Goal: Task Accomplishment & Management: Use online tool/utility

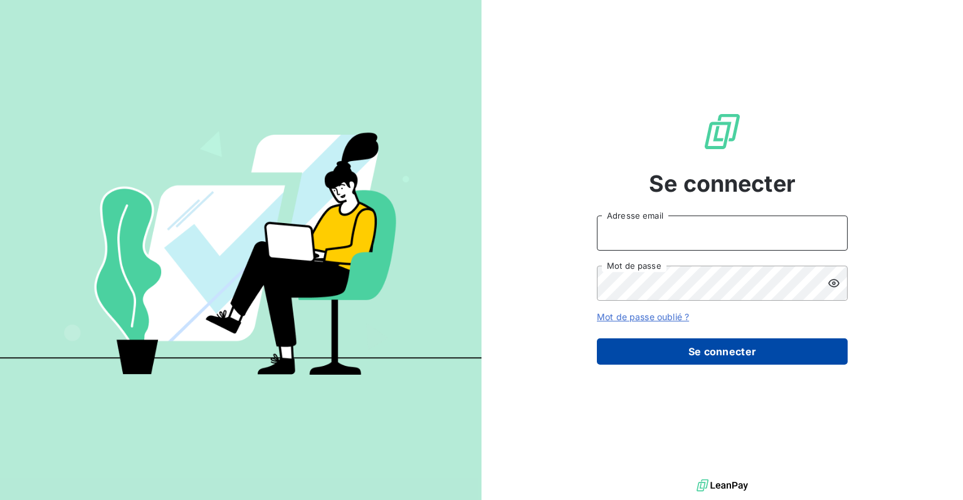
type input "[EMAIL_ADDRESS][DOMAIN_NAME]"
click at [700, 352] on button "Se connecter" at bounding box center [722, 351] width 251 height 26
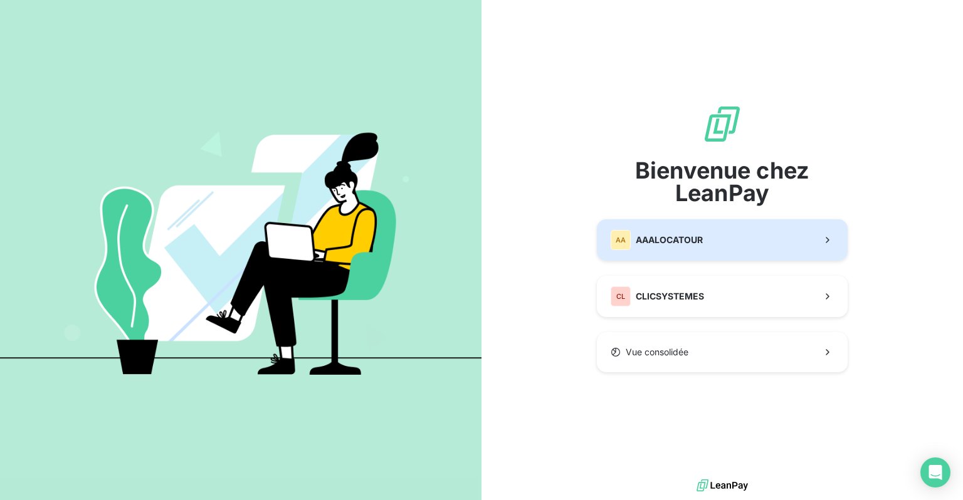
click at [675, 239] on span "AAALOCATOUR" at bounding box center [669, 240] width 67 height 13
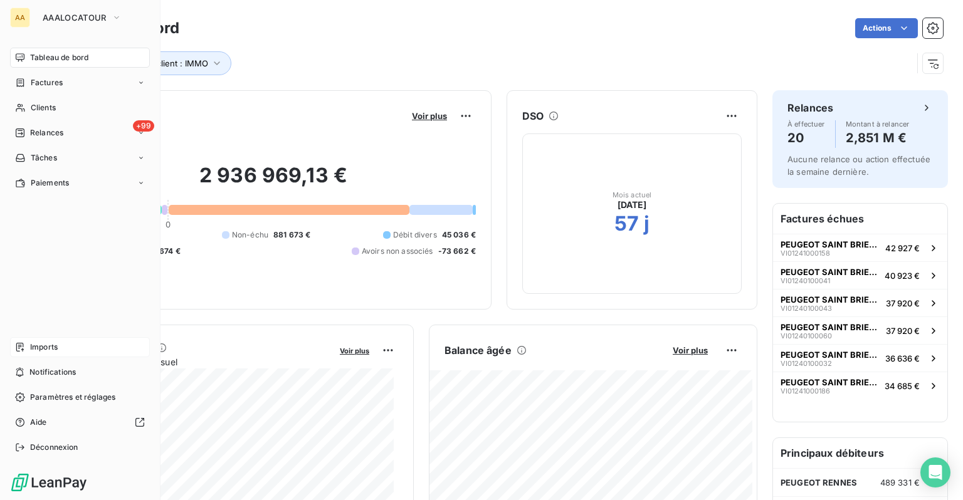
click at [25, 347] on div "Imports" at bounding box center [80, 347] width 140 height 20
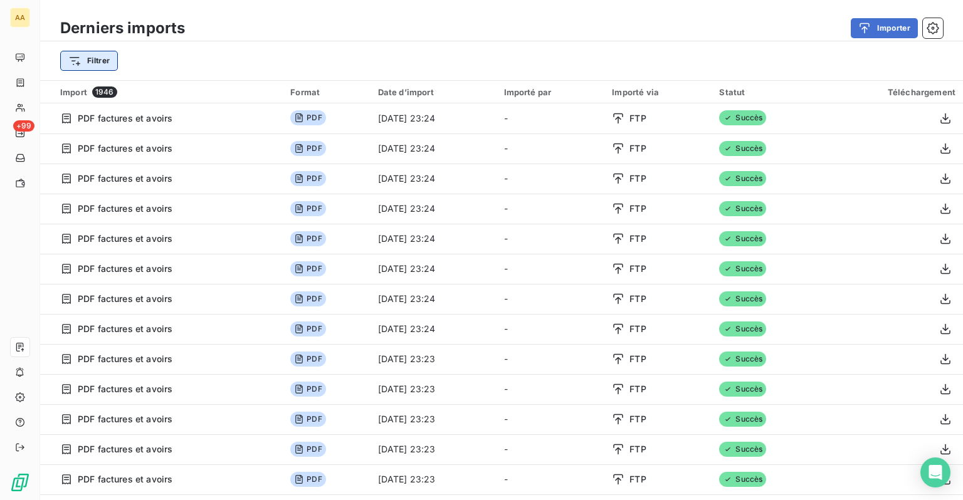
click at [110, 56] on html "AA +99 Derniers imports Importer Filtrer Import 1946 Format Date d’import Impor…" at bounding box center [481, 250] width 963 height 500
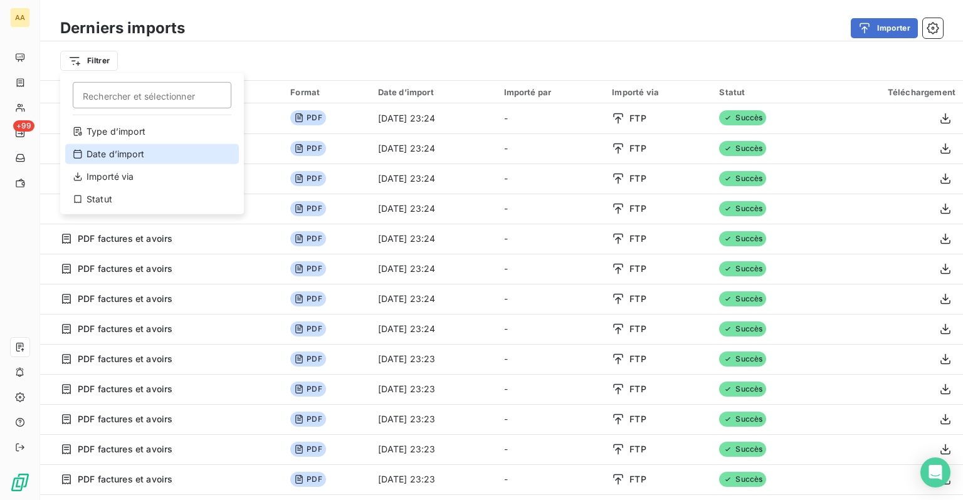
click at [123, 159] on div "Date d’import" at bounding box center [152, 154] width 174 height 20
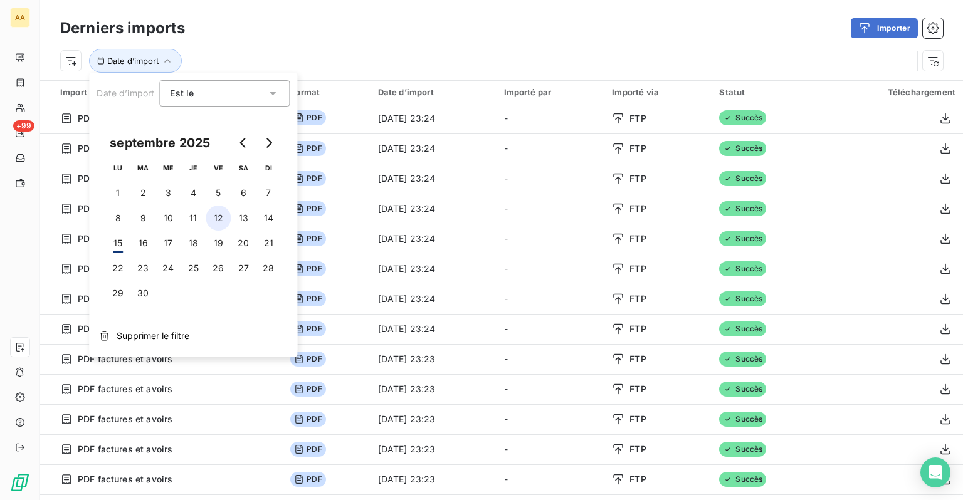
click at [219, 217] on button "12" at bounding box center [218, 218] width 25 height 25
click at [395, 48] on div "Date d’import : le [DATE]" at bounding box center [501, 60] width 923 height 39
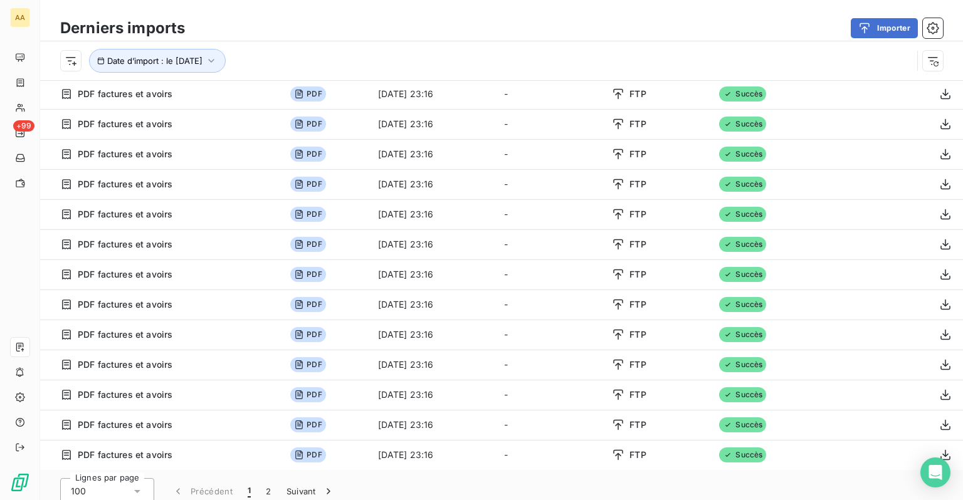
scroll to position [43, 0]
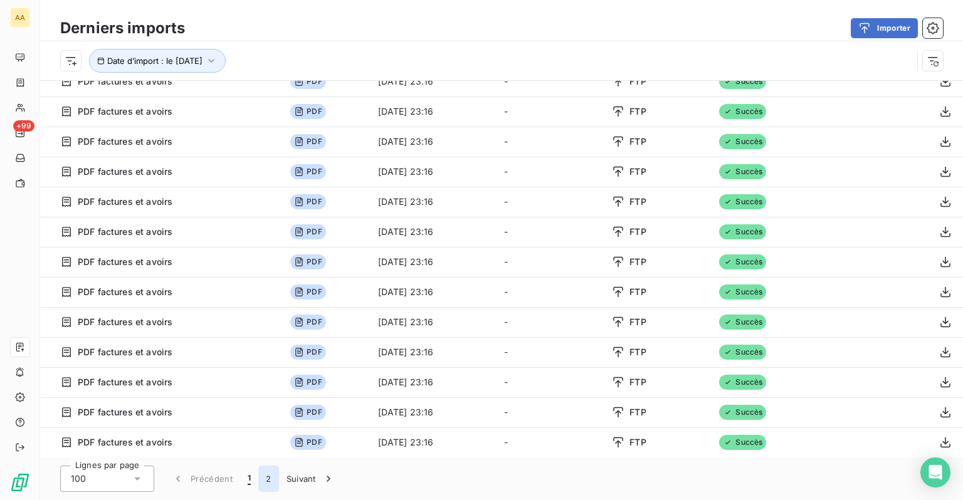
click at [266, 476] on button "2" at bounding box center [268, 479] width 20 height 26
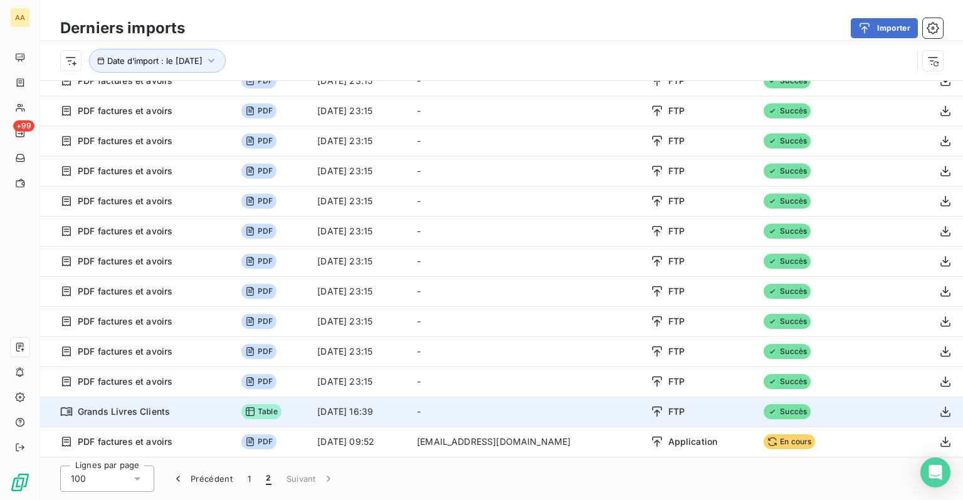
scroll to position [145, 0]
